Goal: Task Accomplishment & Management: Manage account settings

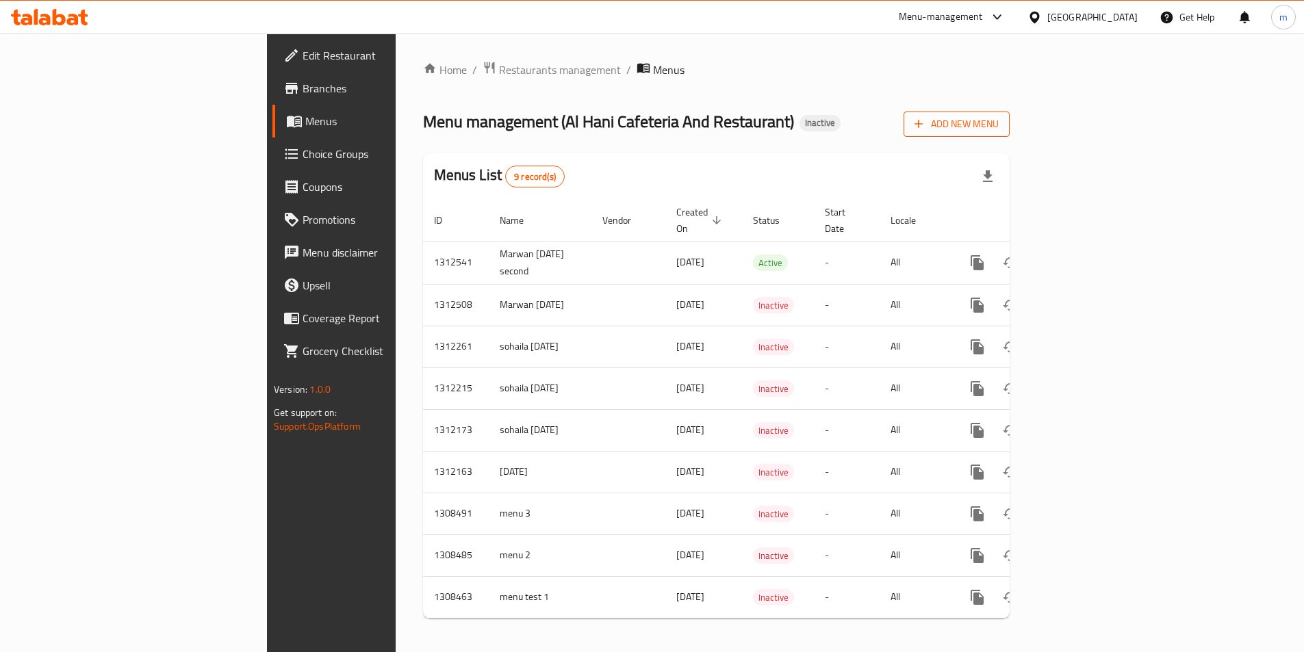
click at [1010, 114] on button "Add New Menu" at bounding box center [956, 124] width 106 height 25
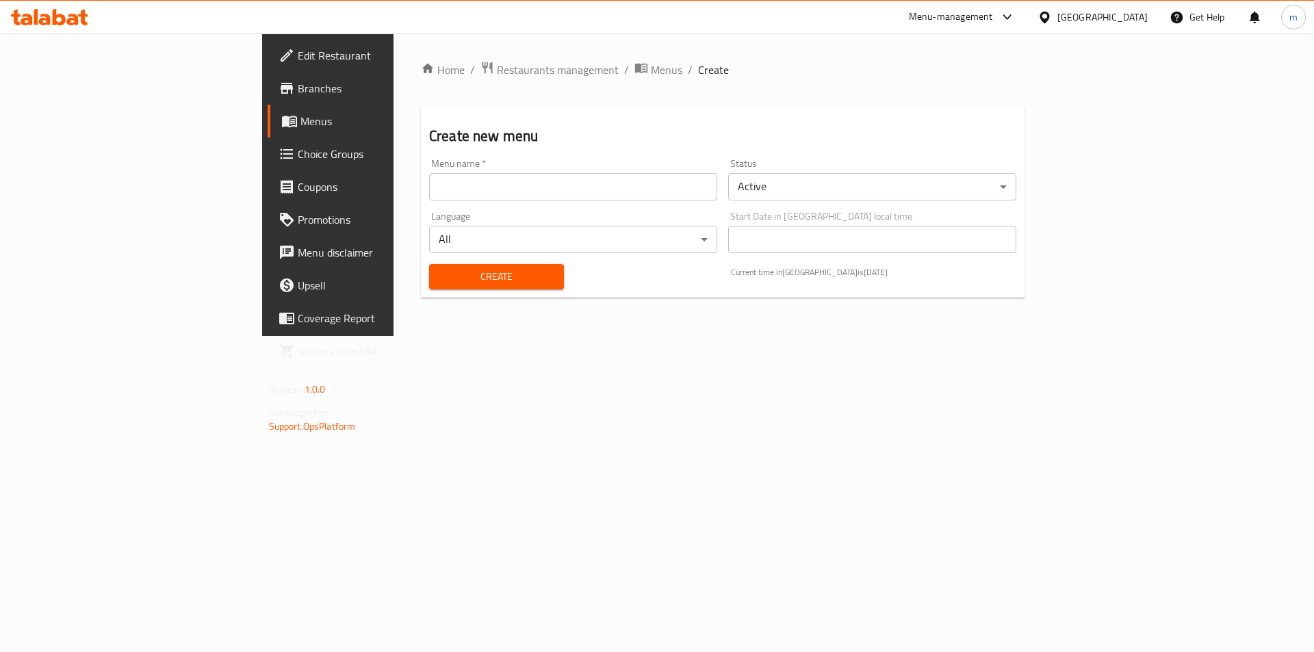
click at [429, 190] on input "text" at bounding box center [573, 186] width 288 height 27
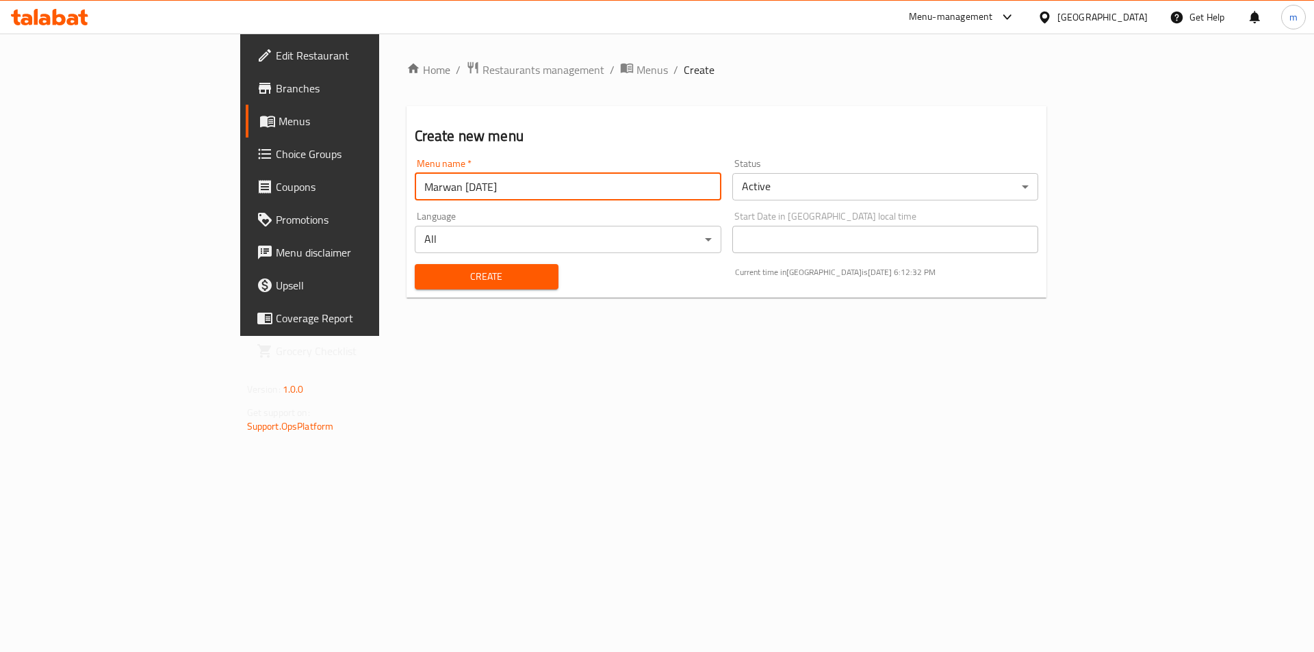
click at [415, 186] on input "Marwan [DATE]" at bounding box center [568, 186] width 307 height 27
type input "Marwan [DATE] third"
click at [498, 274] on div "Create" at bounding box center [487, 277] width 160 height 42
click at [485, 274] on span "Create" at bounding box center [487, 276] width 122 height 17
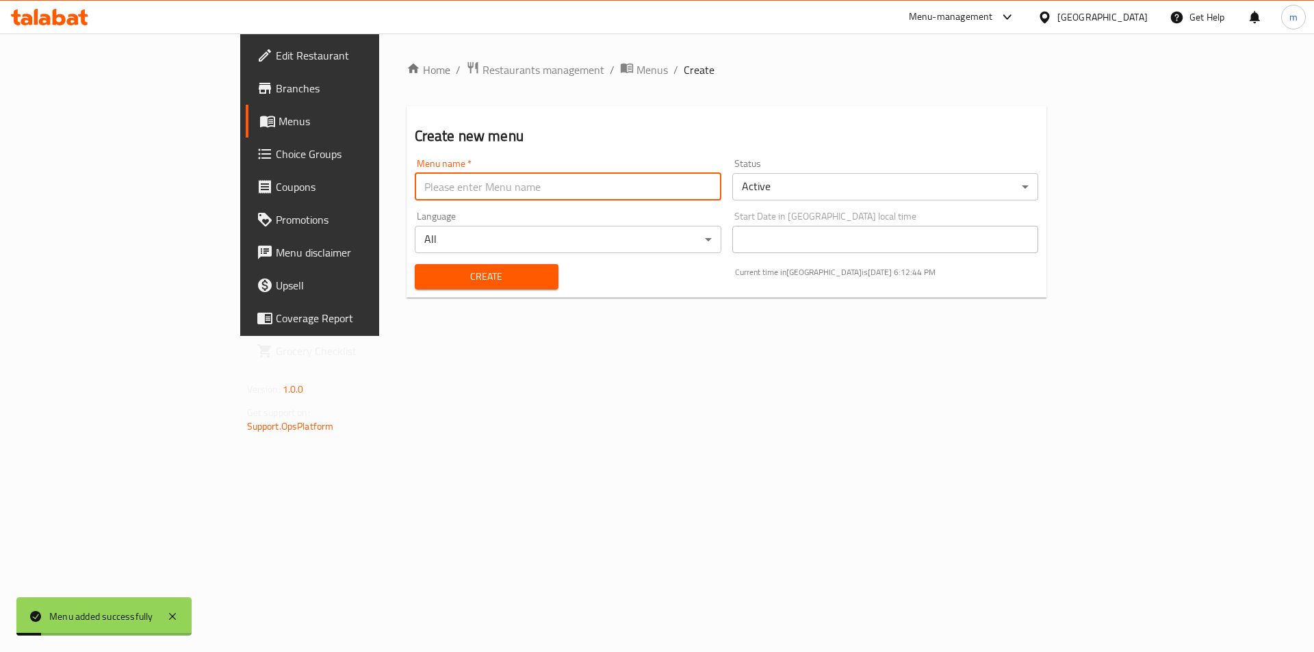
click at [560, 187] on input "text" at bounding box center [568, 186] width 307 height 27
type input "Marwan [DATE] third"
click at [279, 122] on span "Menus" at bounding box center [364, 121] width 170 height 16
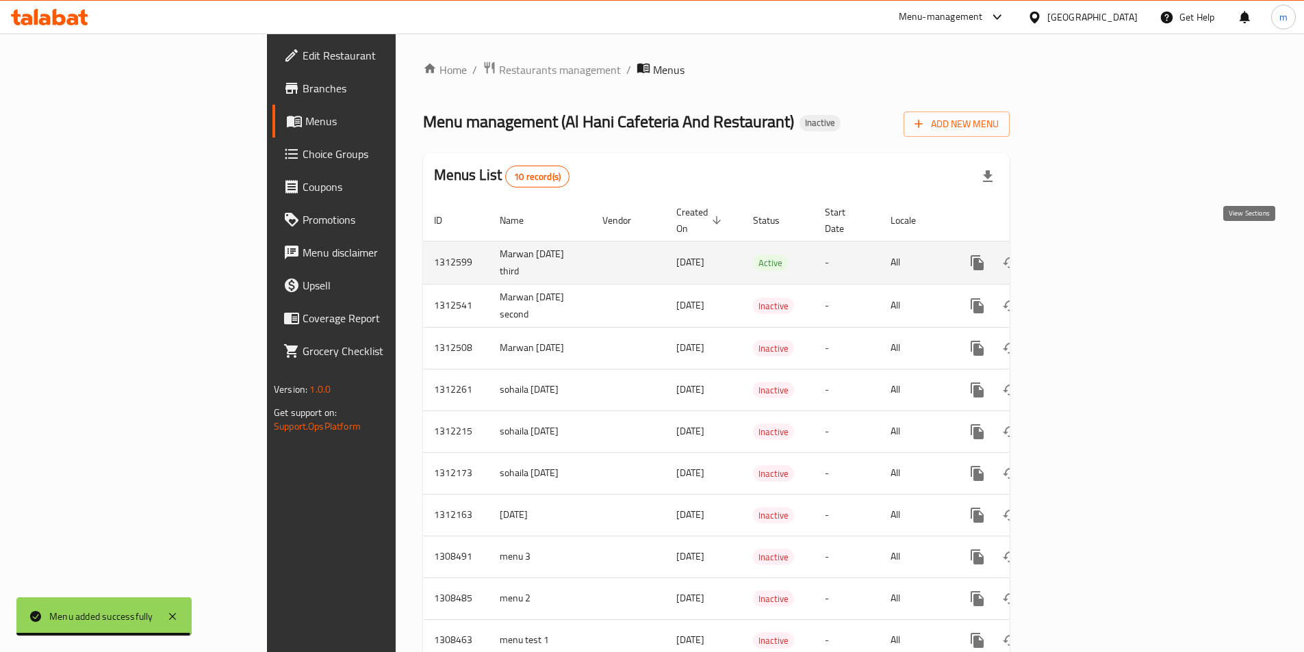
click at [1092, 249] on link "enhanced table" at bounding box center [1075, 262] width 33 height 33
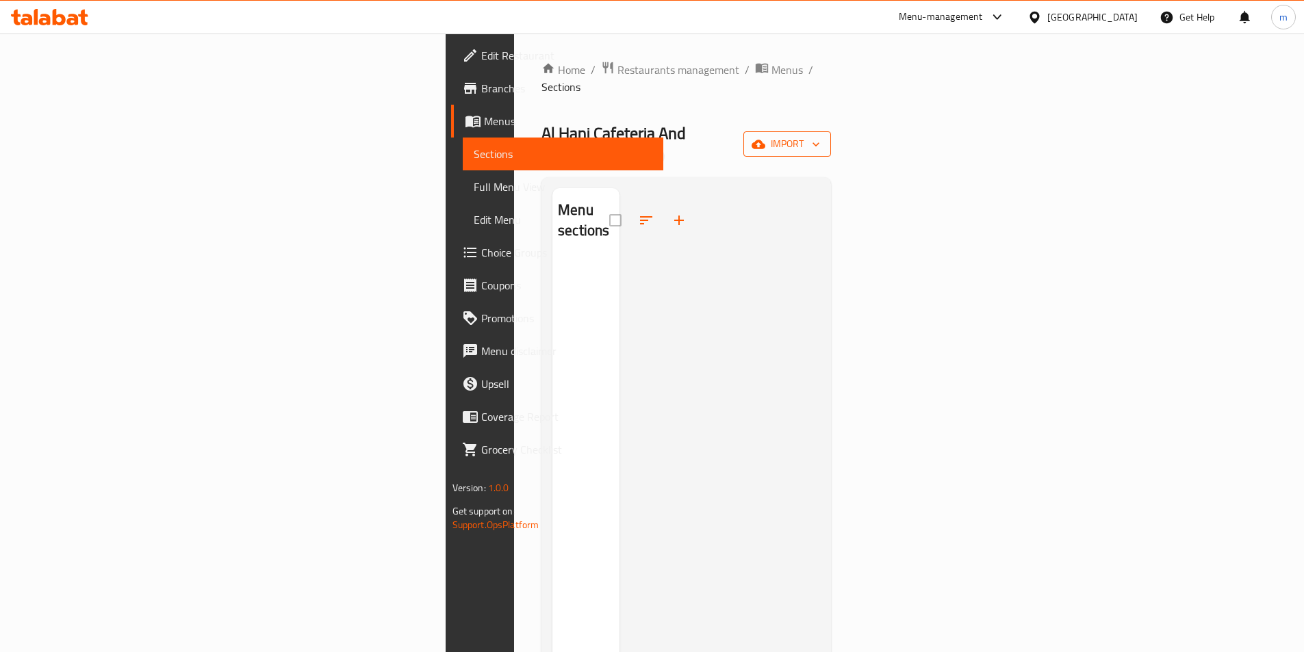
click at [820, 136] on span "import" at bounding box center [787, 144] width 66 height 17
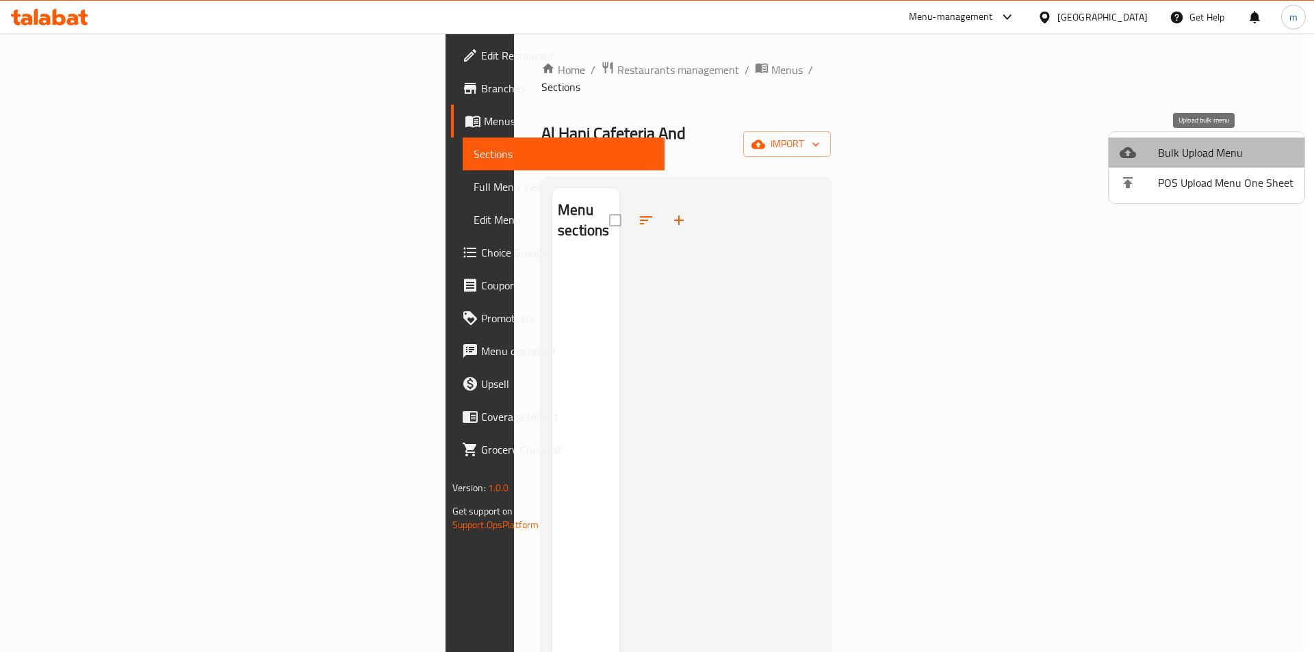
click at [1206, 149] on span "Bulk Upload Menu" at bounding box center [1226, 152] width 136 height 16
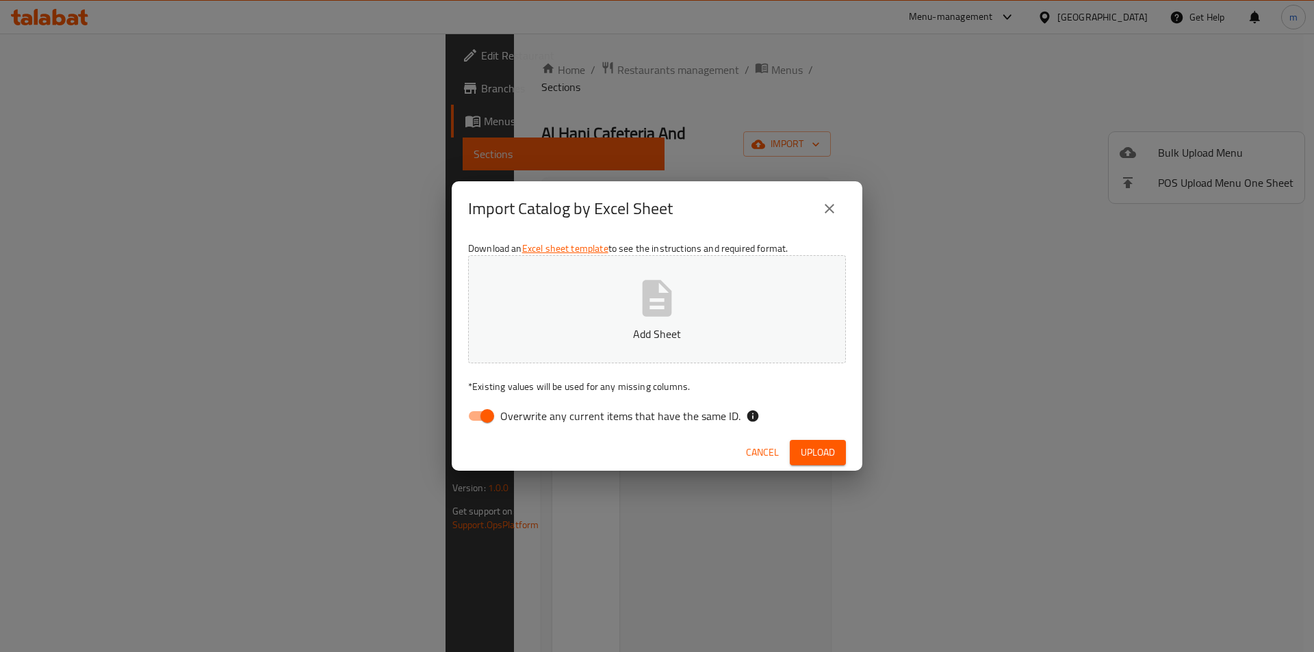
click at [477, 421] on input "Overwrite any current items that have the same ID." at bounding box center [487, 416] width 78 height 26
checkbox input "false"
click at [815, 453] on span "Upload" at bounding box center [818, 452] width 34 height 17
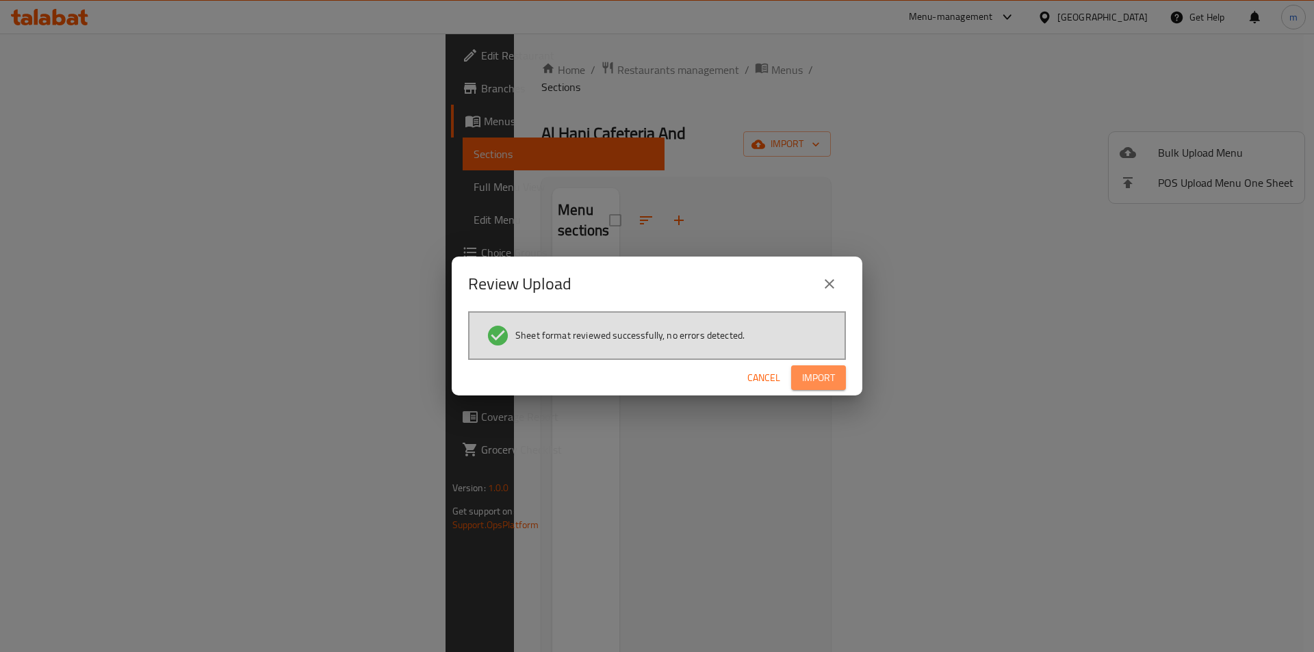
click at [816, 381] on span "Import" at bounding box center [818, 378] width 33 height 17
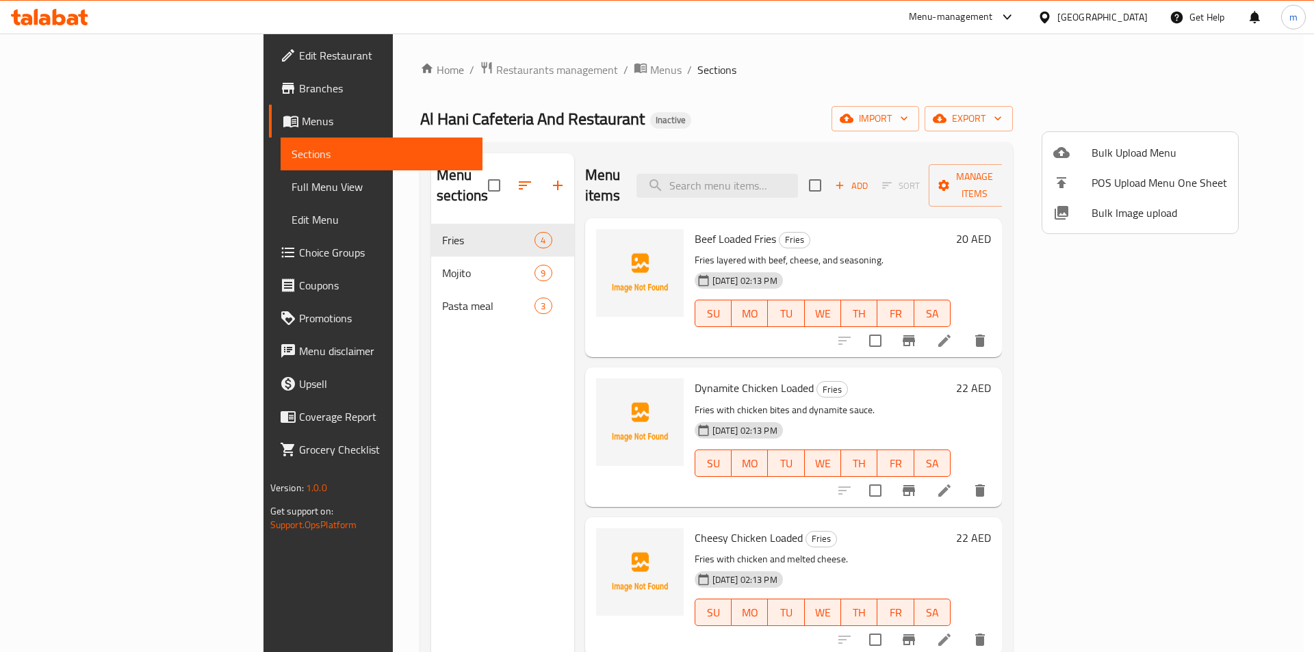
click at [305, 294] on div at bounding box center [657, 326] width 1314 height 652
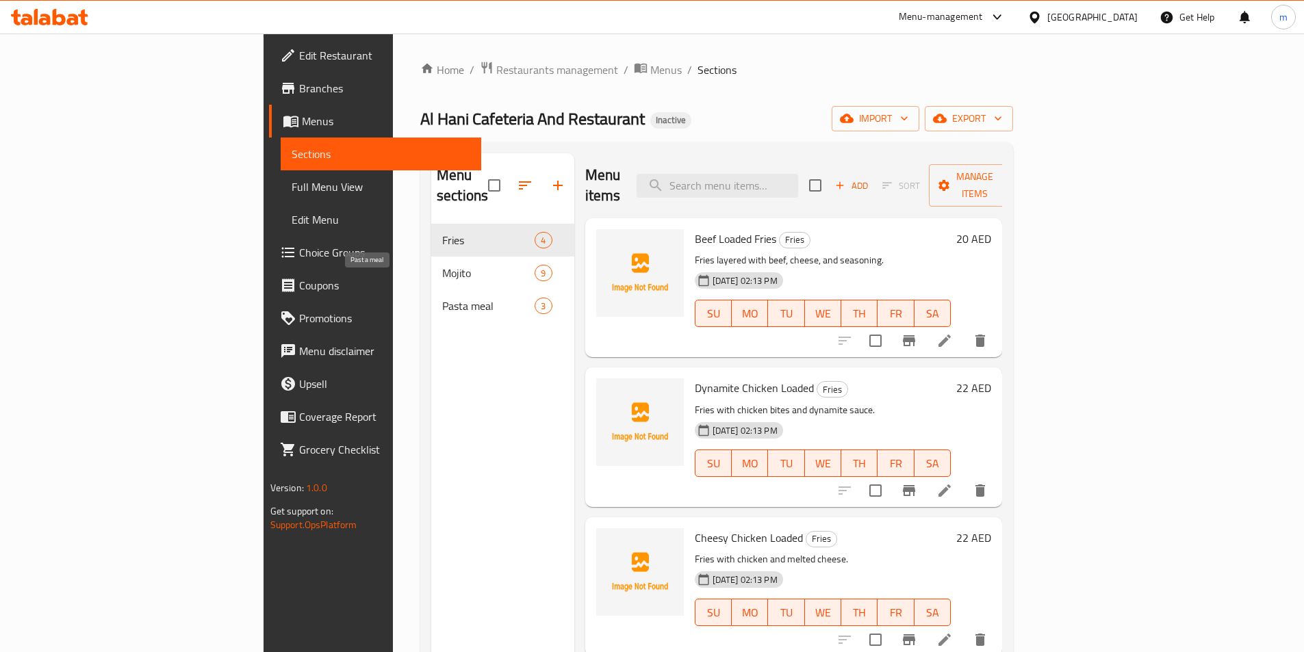
click at [442, 298] on span "Pasta meal" at bounding box center [488, 306] width 92 height 16
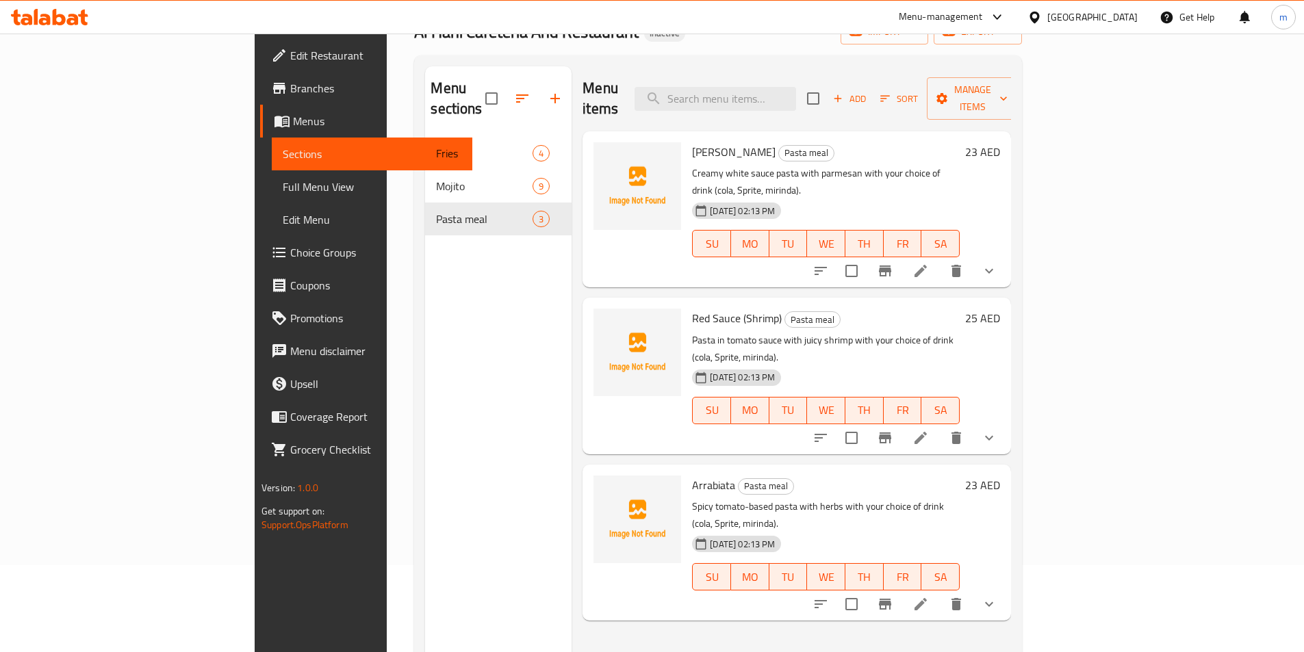
scroll to position [137, 0]
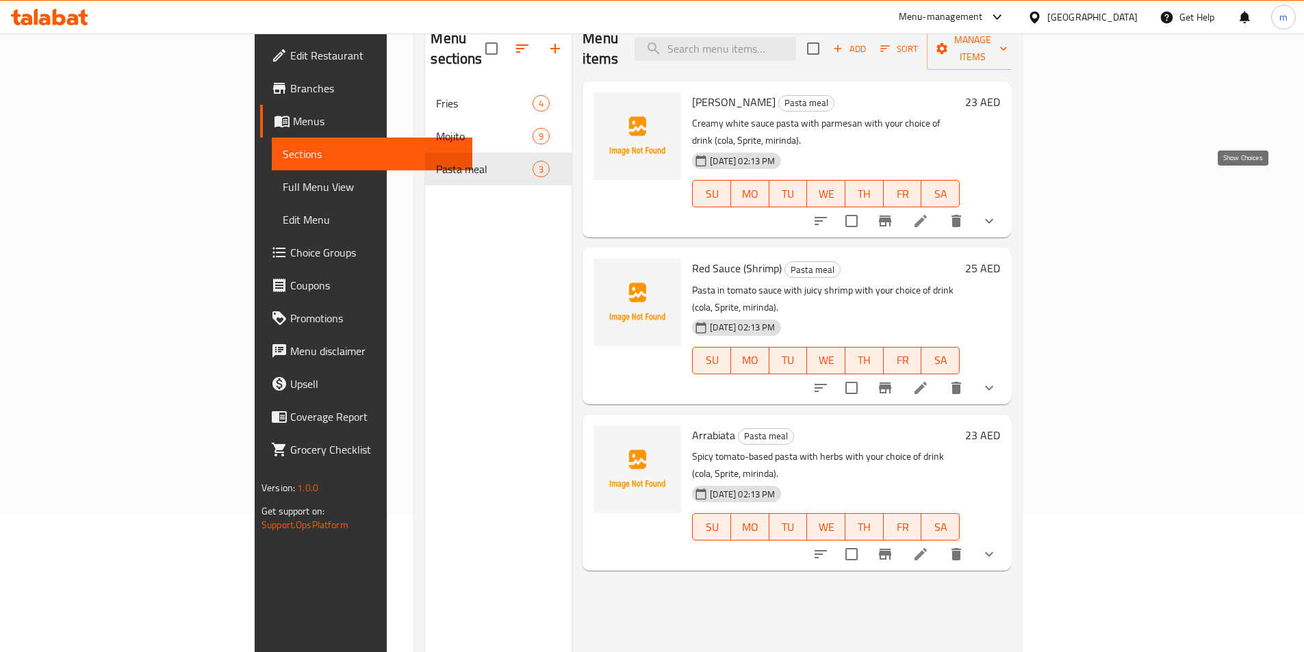
click at [997, 213] on icon "show more" at bounding box center [989, 221] width 16 height 16
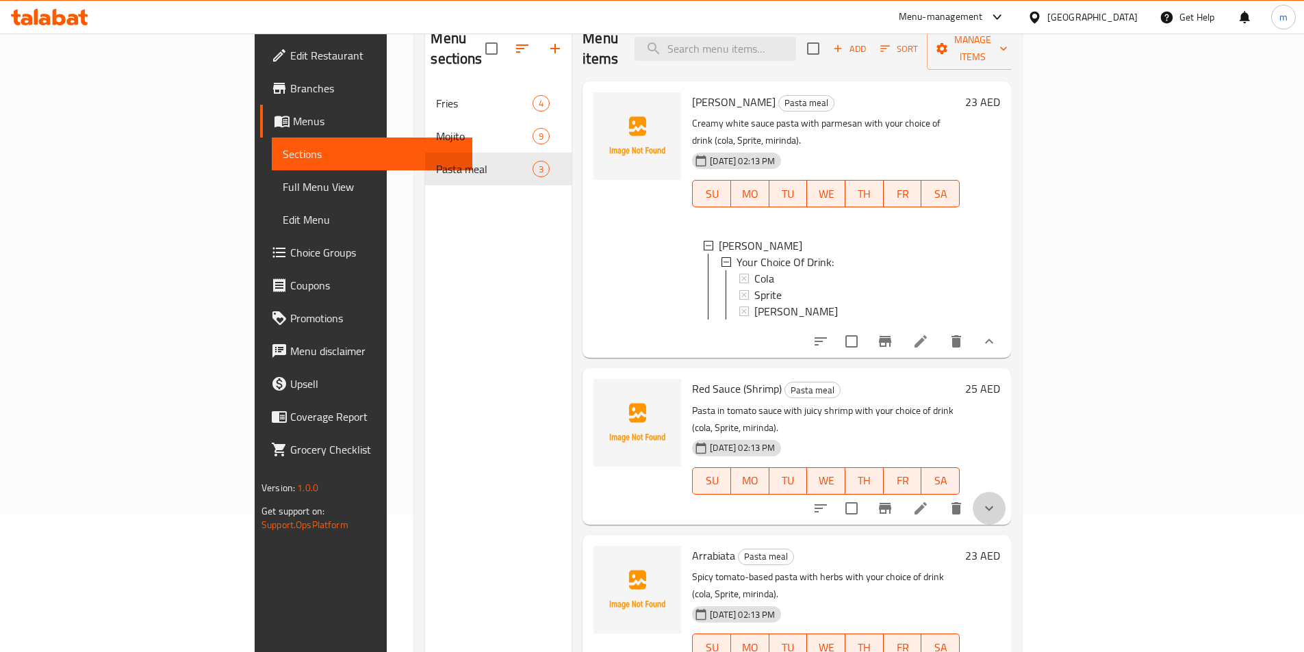
click at [1005, 492] on button "show more" at bounding box center [989, 508] width 33 height 33
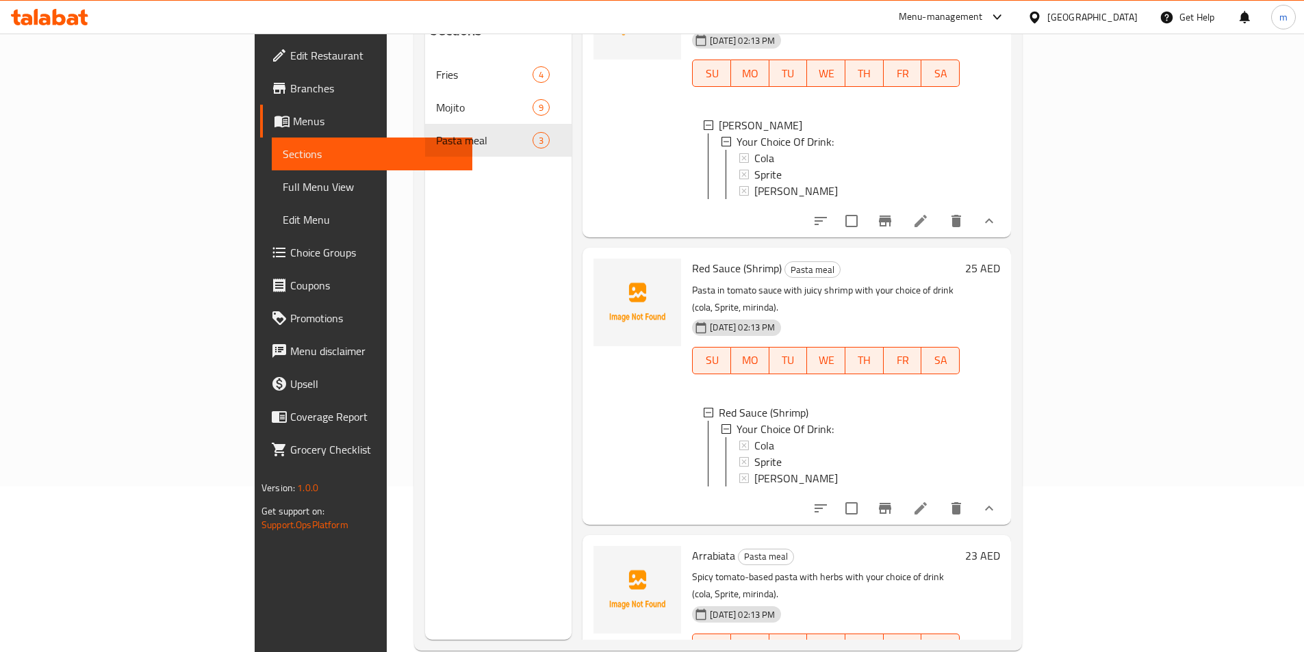
scroll to position [192, 0]
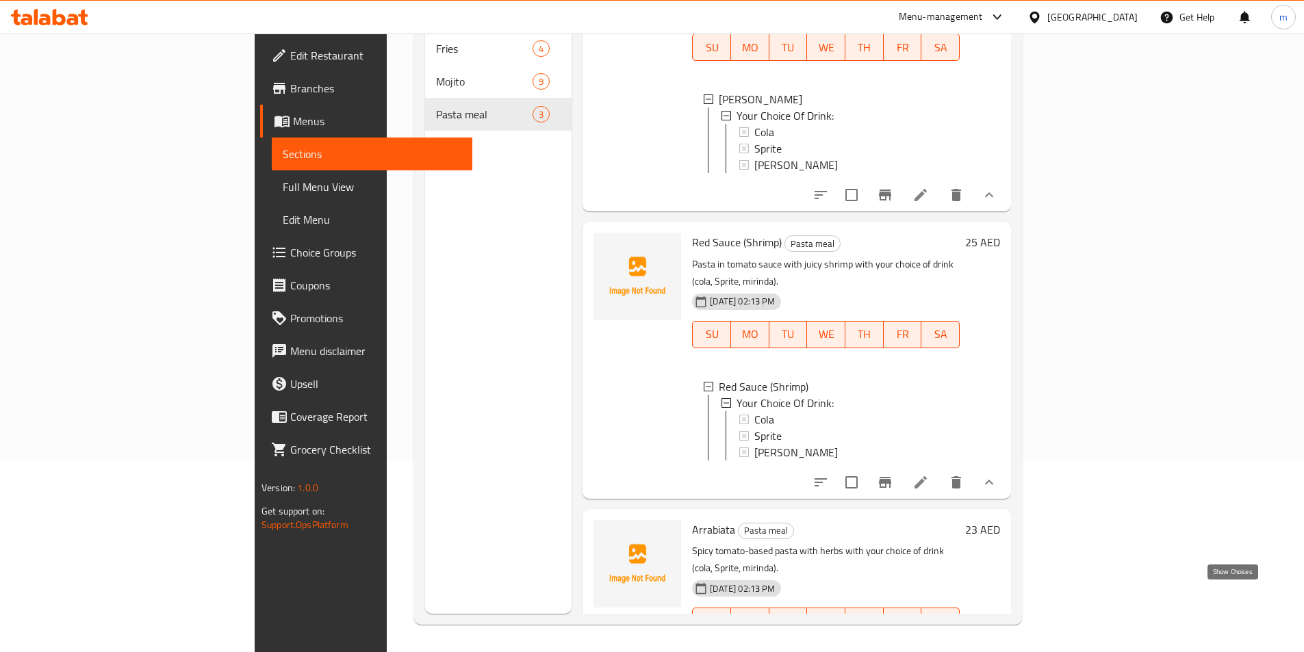
click at [997, 641] on icon "show more" at bounding box center [989, 649] width 16 height 16
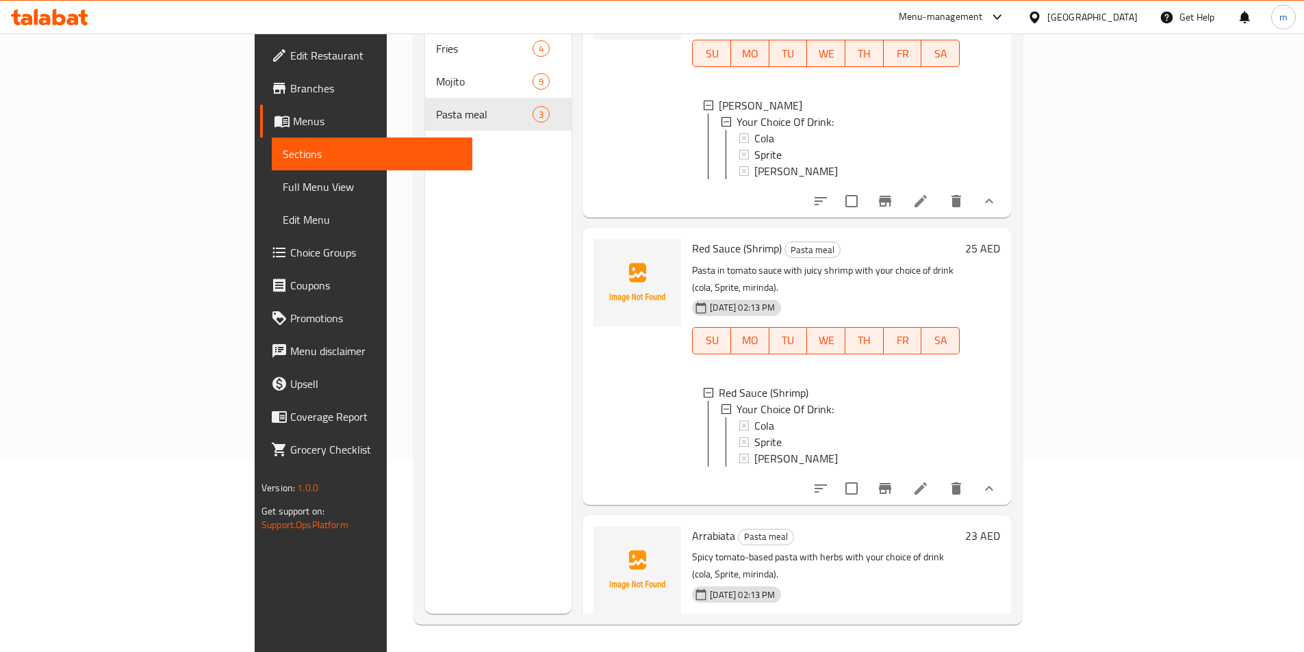
click at [283, 184] on span "Full Menu View" at bounding box center [372, 187] width 179 height 16
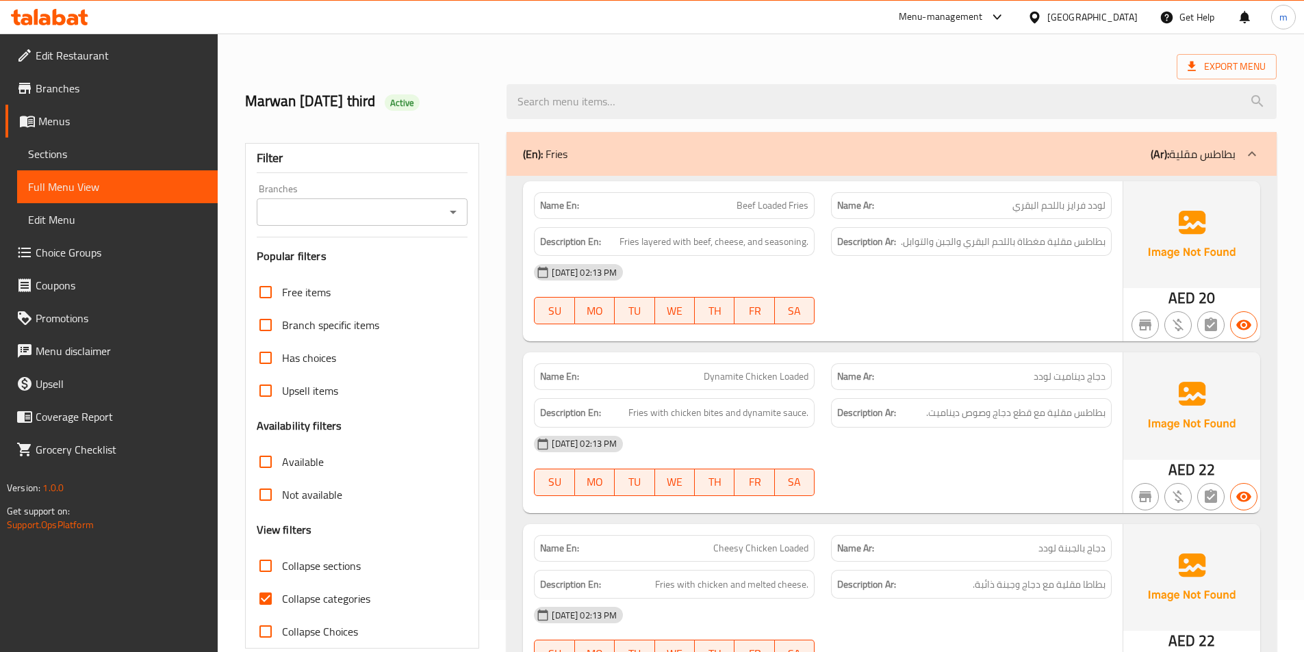
scroll to position [137, 0]
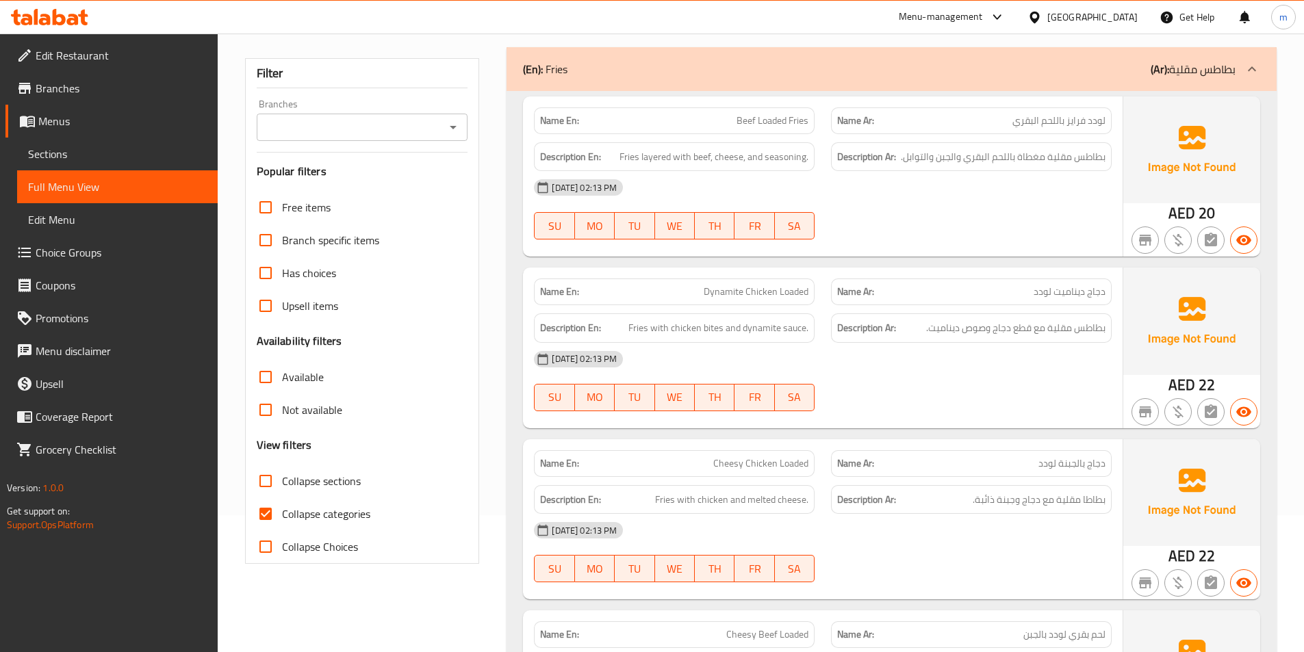
click at [326, 506] on span "Collapse categories" at bounding box center [326, 514] width 88 height 16
click at [282, 505] on input "Collapse categories" at bounding box center [265, 514] width 33 height 33
checkbox input "false"
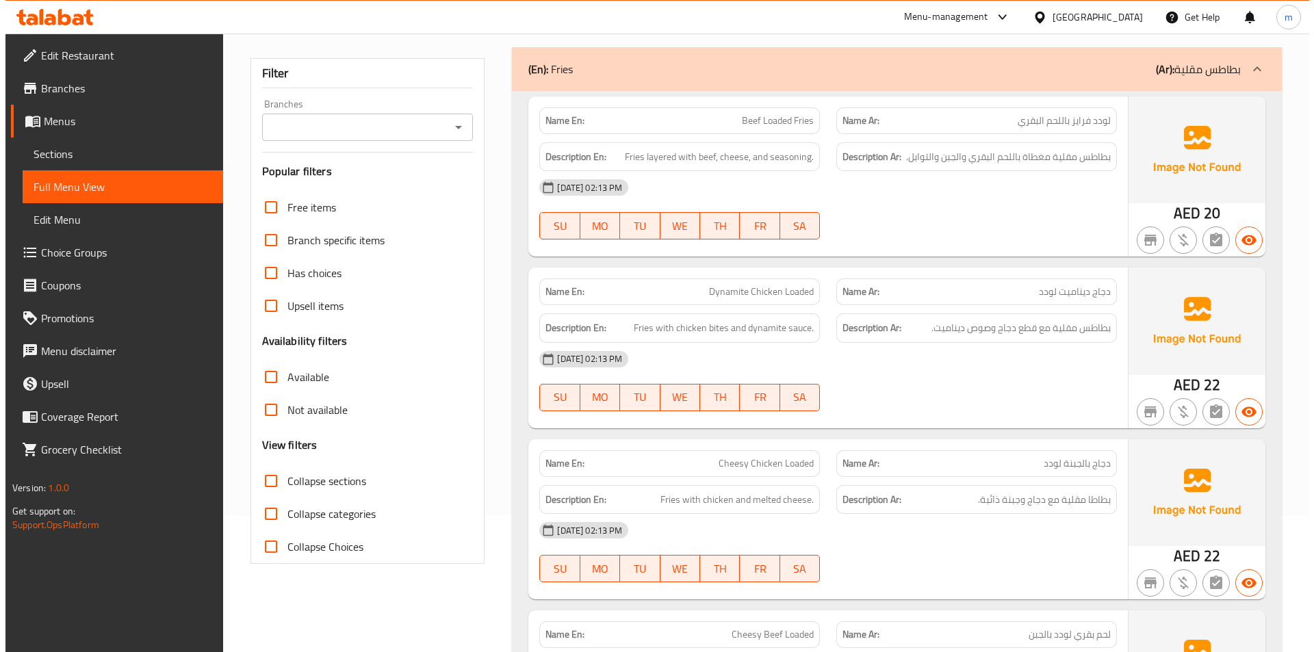
scroll to position [0, 0]
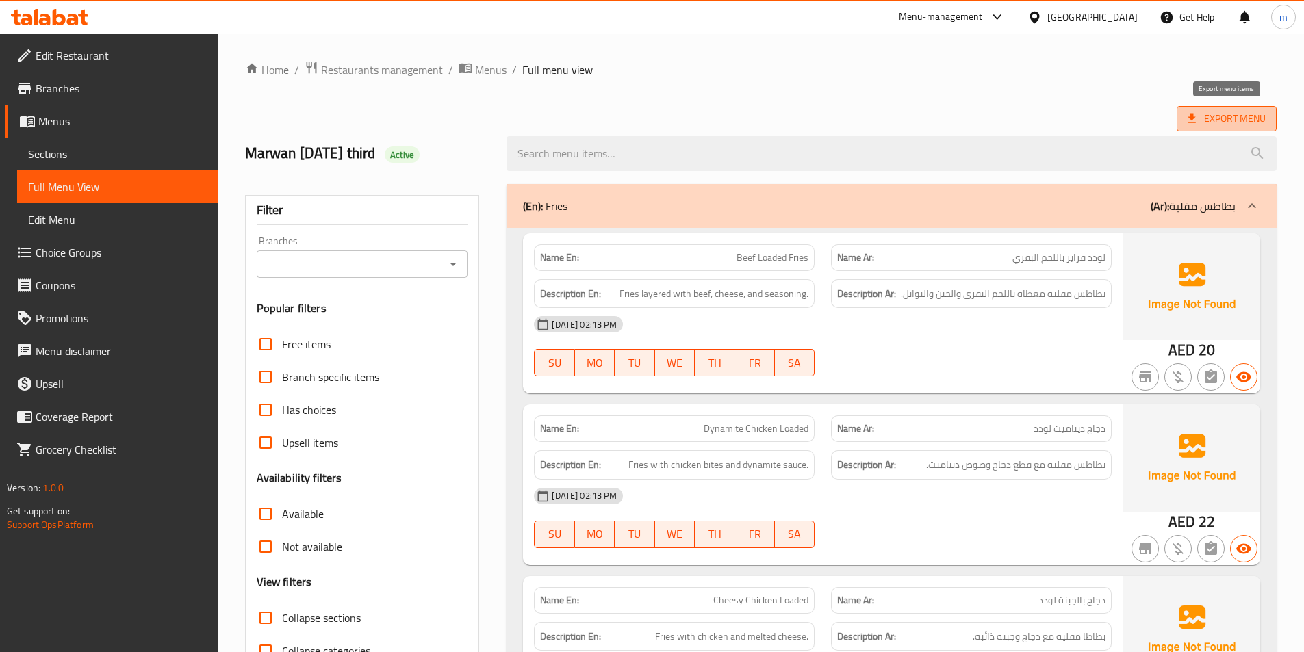
click at [1233, 112] on span "Export Menu" at bounding box center [1226, 118] width 78 height 17
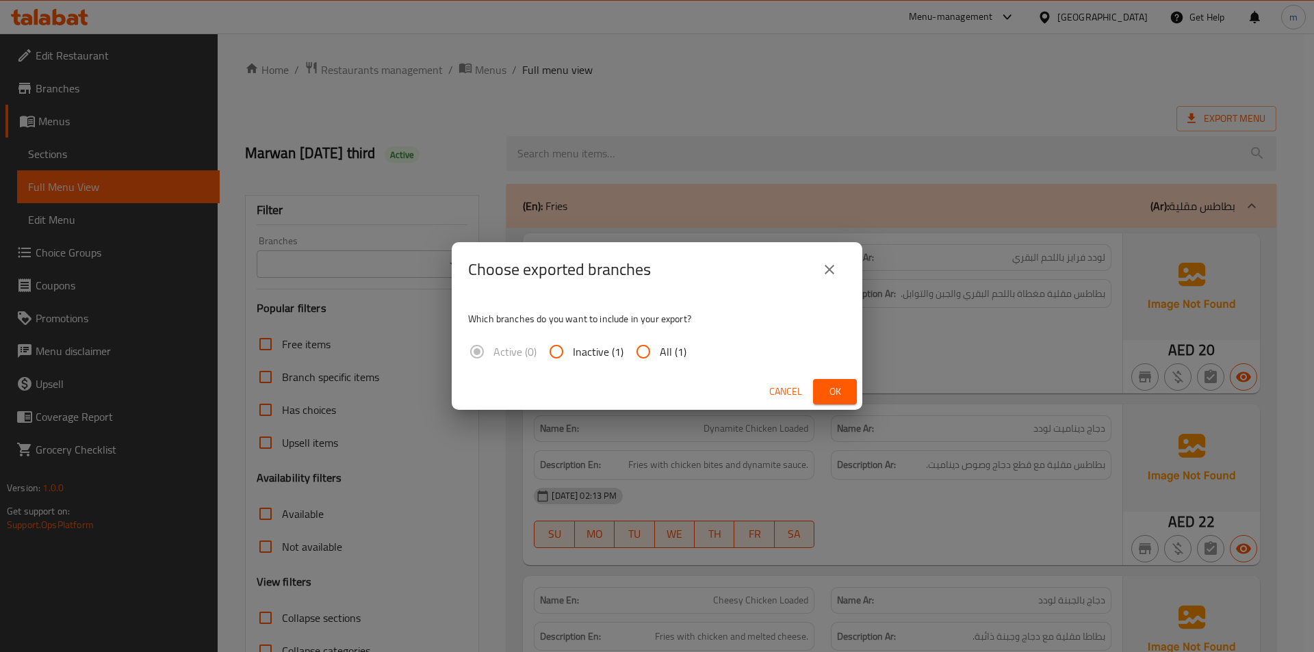
click at [663, 358] on span "All (1)" at bounding box center [673, 352] width 27 height 16
click at [660, 358] on input "All (1)" at bounding box center [643, 351] width 33 height 33
radio input "true"
click at [844, 391] on span "Ok" at bounding box center [835, 391] width 22 height 17
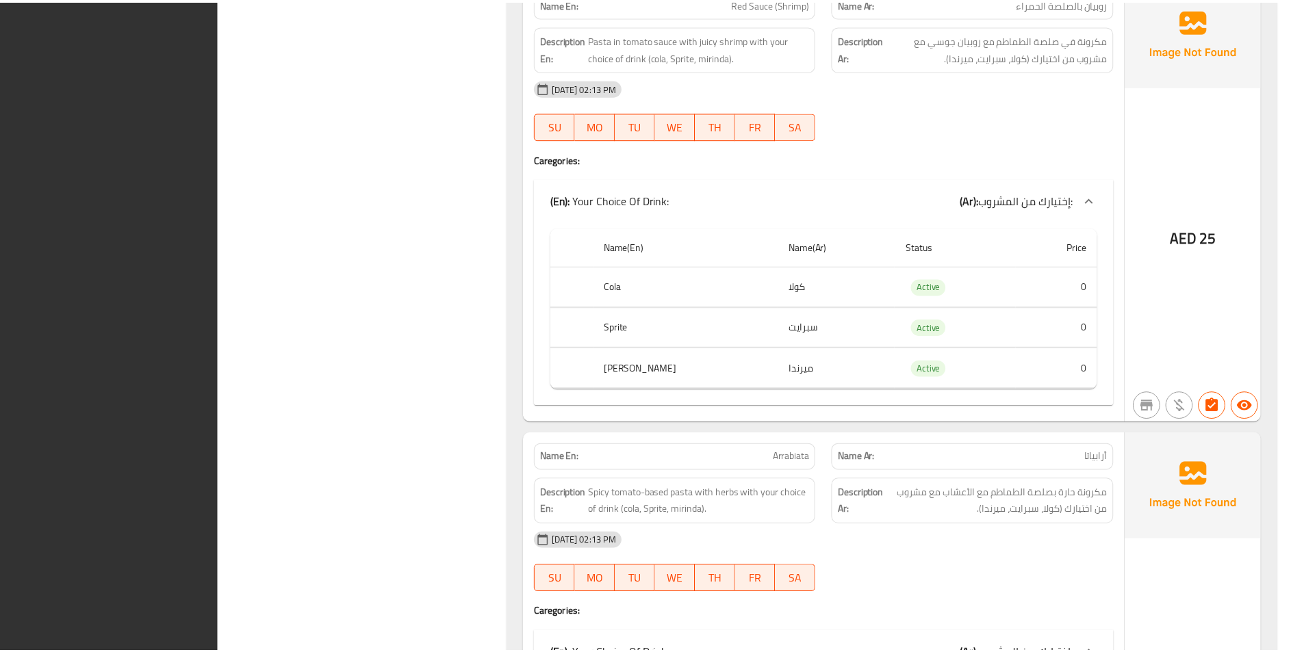
scroll to position [3367, 0]
